Goal: Navigation & Orientation: Find specific page/section

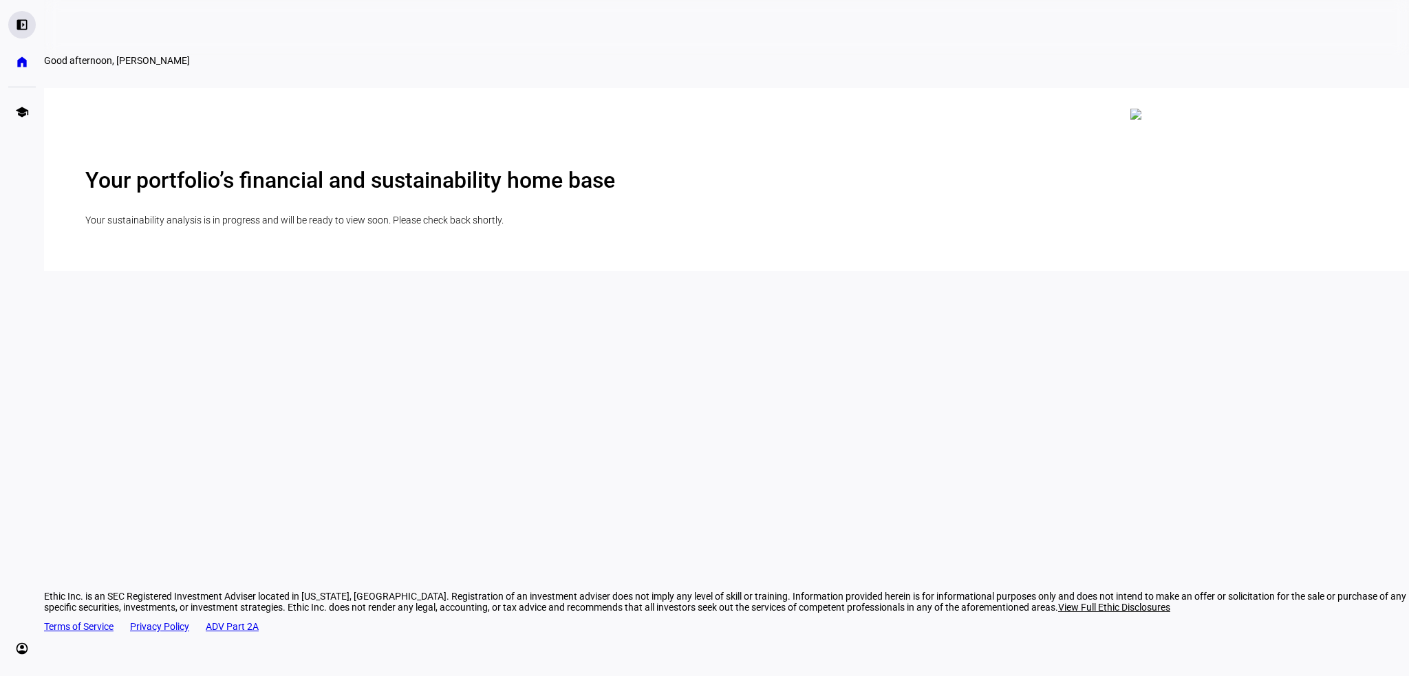
click at [23, 28] on eth-mat-symbol "left_panel_open" at bounding box center [22, 25] width 14 height 14
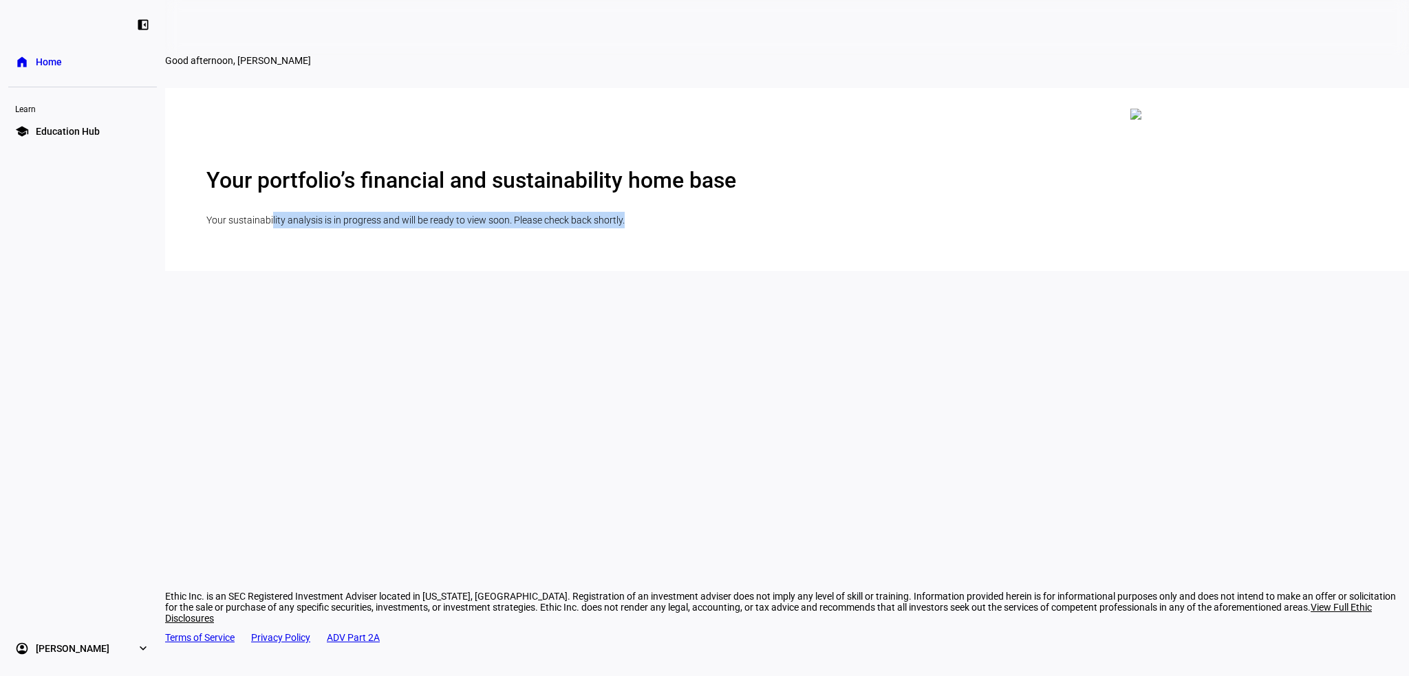
drag, startPoint x: 867, startPoint y: 293, endPoint x: 1005, endPoint y: 305, distance: 138.1
click at [1005, 228] on p "Your sustainability analysis is in progress and will be ready to view soon. Ple…" at bounding box center [786, 220] width 1161 height 17
click at [936, 228] on p "Your sustainability analysis is in progress and will be ready to view soon. Ple…" at bounding box center [786, 220] width 1161 height 17
drag, startPoint x: 892, startPoint y: 291, endPoint x: 925, endPoint y: 316, distance: 41.3
click at [925, 228] on p "Your sustainability analysis is in progress and will be ready to view soon. Ple…" at bounding box center [786, 220] width 1161 height 17
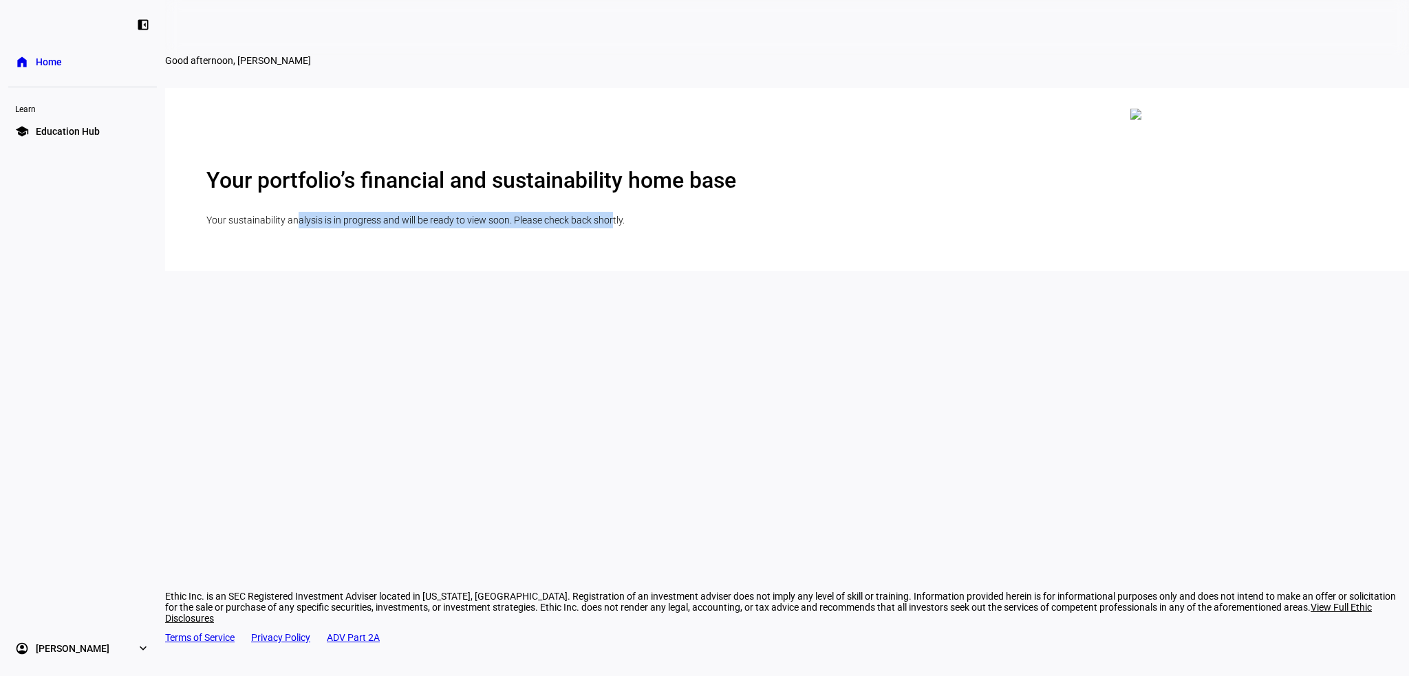
click at [135, 651] on link "account_circle [PERSON_NAME] expand_more" at bounding box center [82, 649] width 149 height 28
click at [56, 614] on span "Profile" at bounding box center [50, 613] width 28 height 14
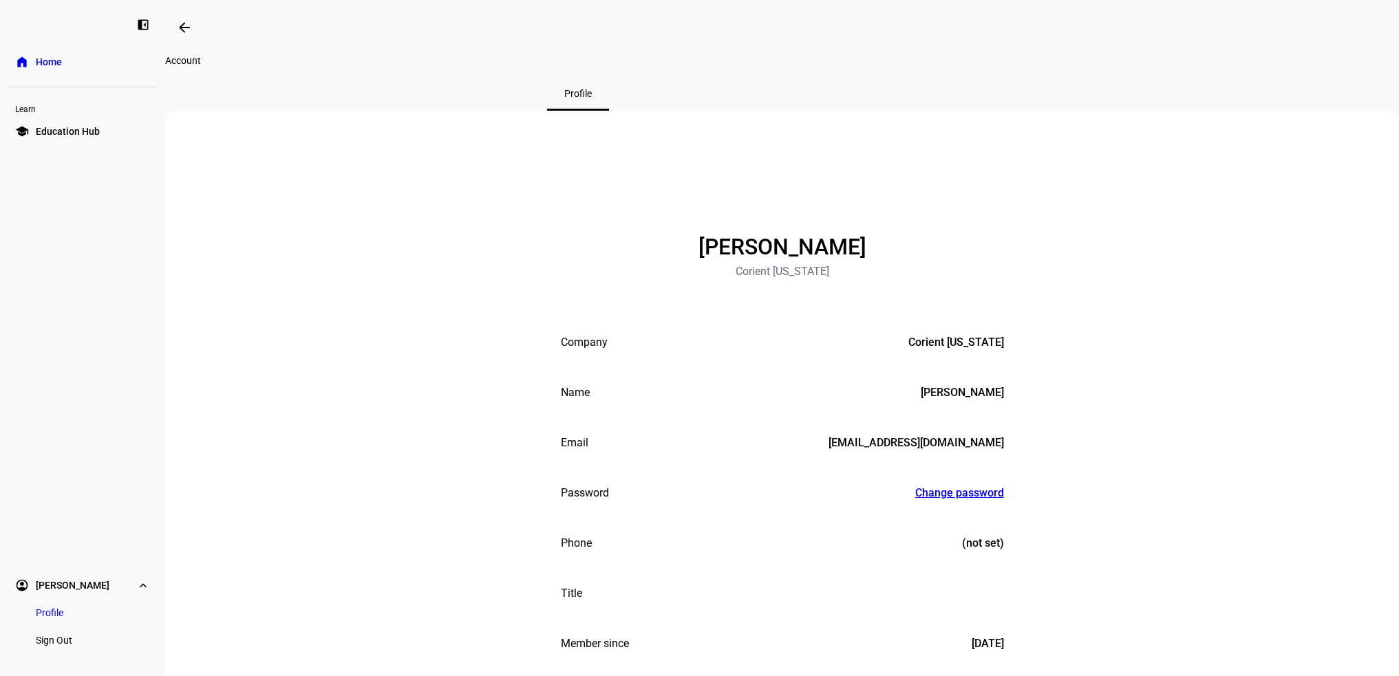
click at [63, 71] on link "home Home" at bounding box center [82, 62] width 149 height 28
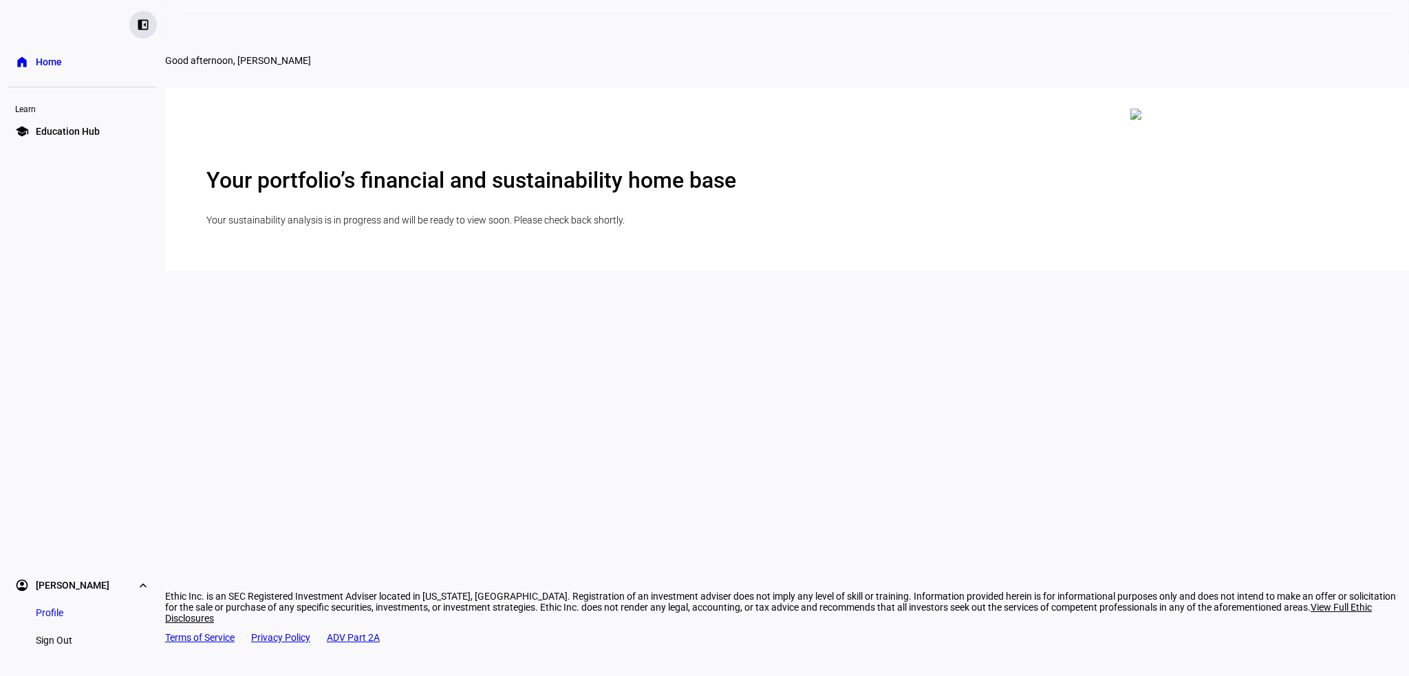
click at [139, 23] on eth-mat-symbol "left_panel_close" at bounding box center [143, 25] width 14 height 14
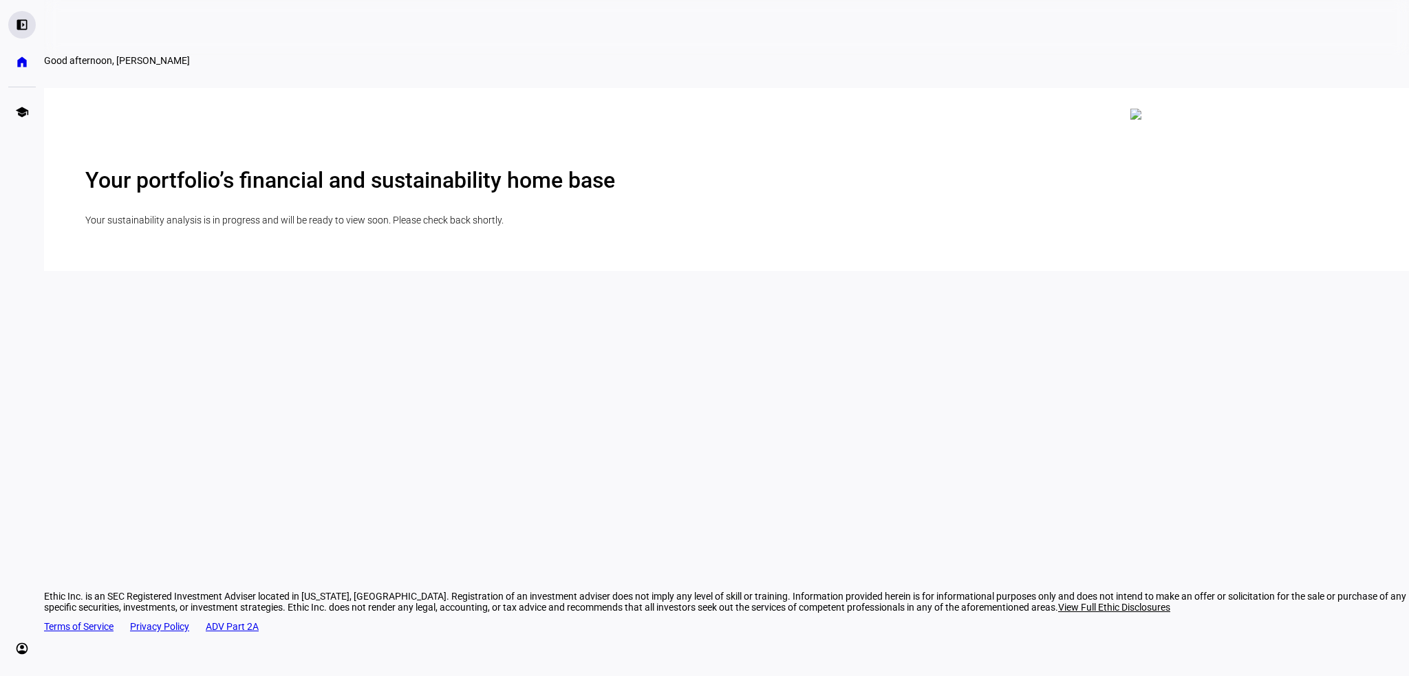
click at [21, 26] on eth-mat-symbol "left_panel_open" at bounding box center [22, 25] width 14 height 14
